Goal: Information Seeking & Learning: Learn about a topic

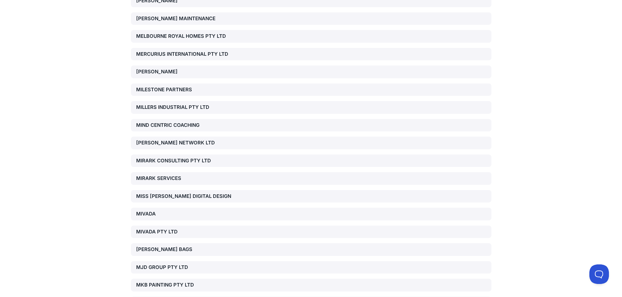
scroll to position [10421, 0]
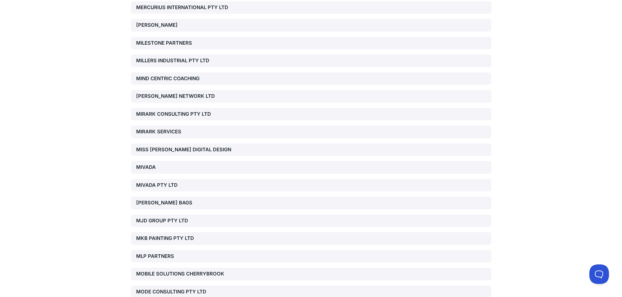
click at [160, 199] on div "[PERSON_NAME] BAGS" at bounding box center [193, 203] width 115 height 8
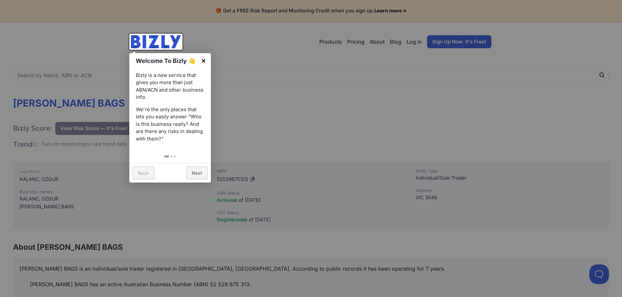
click at [204, 60] on link "×" at bounding box center [203, 60] width 15 height 15
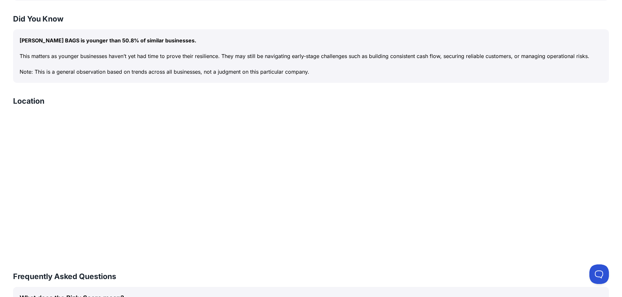
scroll to position [228, 0]
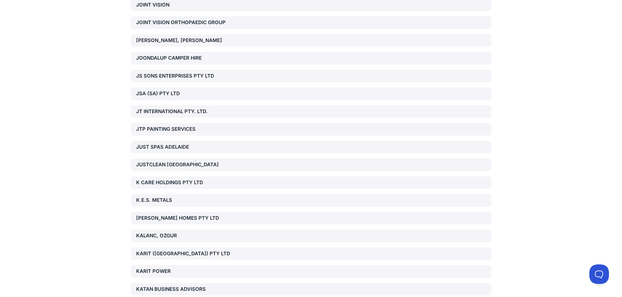
scroll to position [8293, 0]
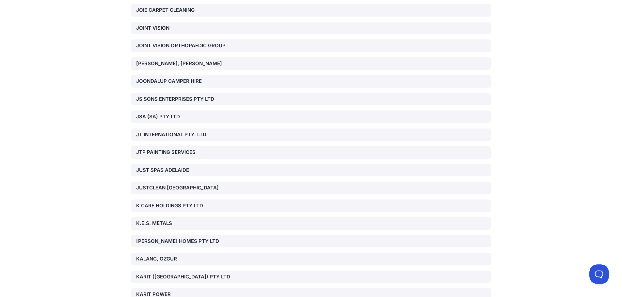
click at [164, 256] on div "KALANC, OZGUR" at bounding box center [193, 260] width 115 height 8
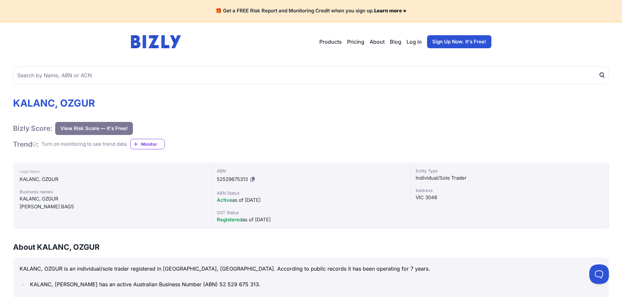
scroll to position [131, 0]
